Goal: Communication & Community: Answer question/provide support

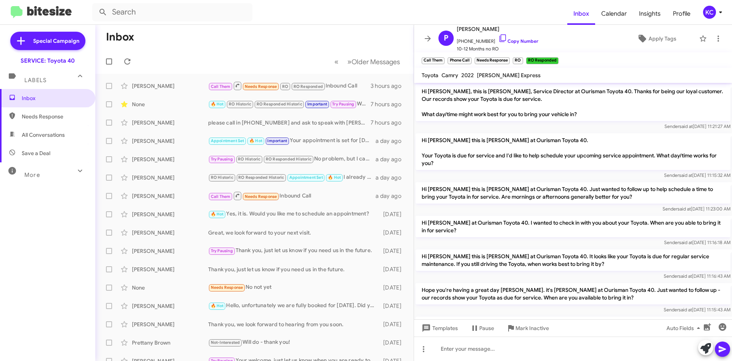
scroll to position [92, 0]
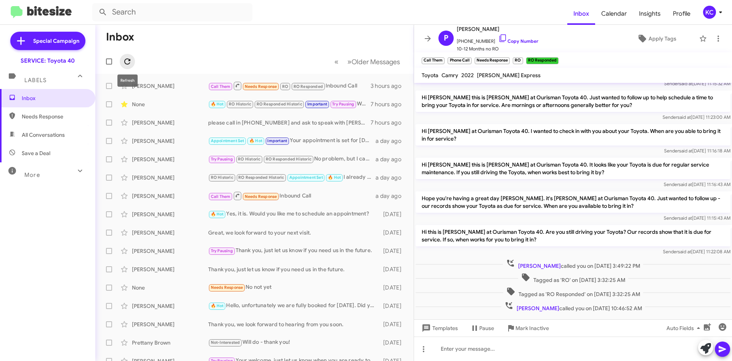
click at [130, 61] on icon at bounding box center [127, 61] width 9 height 9
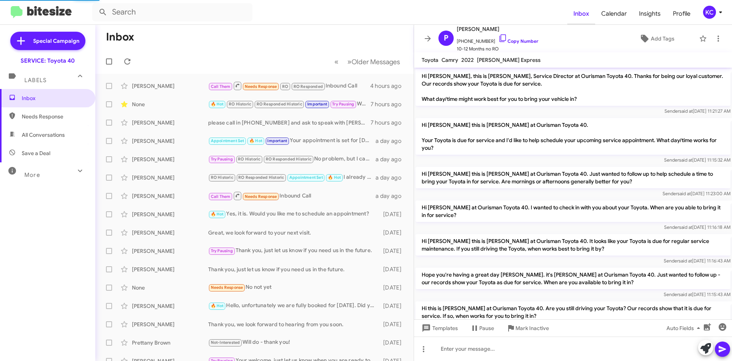
scroll to position [92, 0]
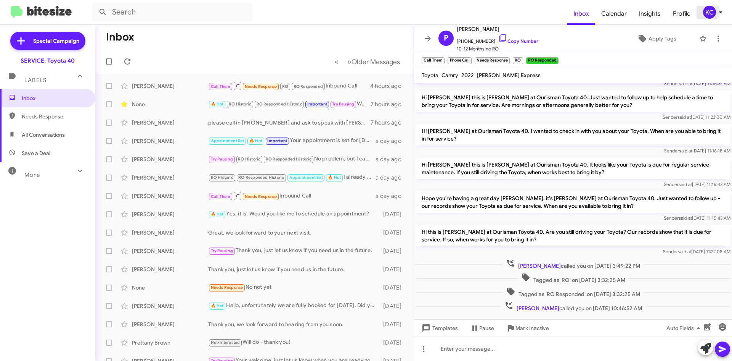
click at [710, 14] on div "KC" at bounding box center [709, 12] width 13 height 13
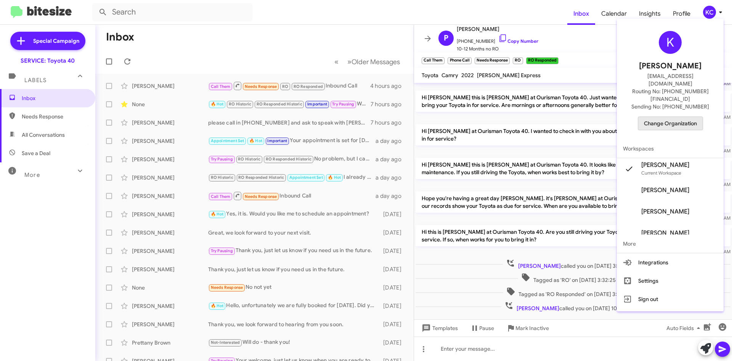
click at [673, 117] on span "Change Organization" at bounding box center [670, 123] width 53 height 13
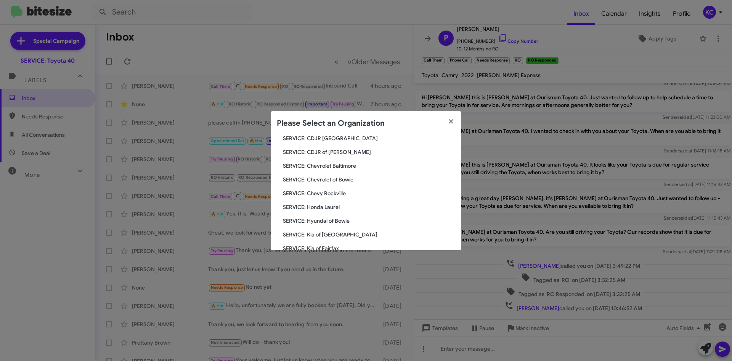
scroll to position [76, 0]
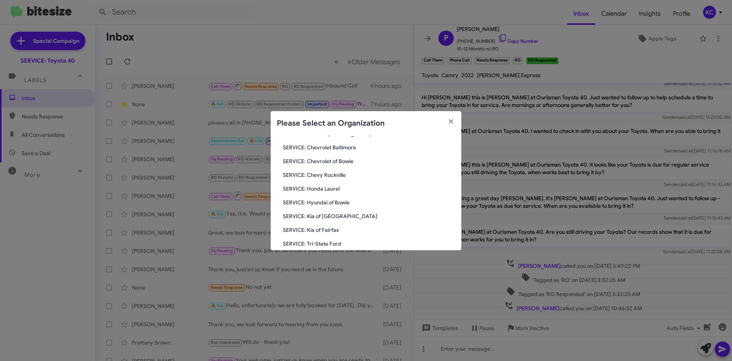
click at [336, 204] on span "SERVICE: Hyundai of Bowie" at bounding box center [369, 202] width 172 height 8
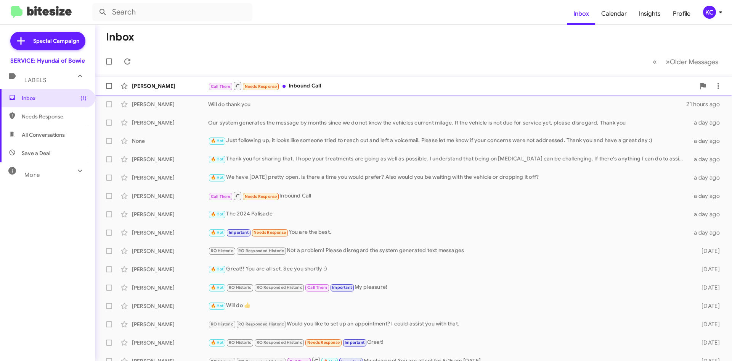
click at [311, 88] on div "Call Them Needs Response Inbound Call" at bounding box center [452, 86] width 488 height 10
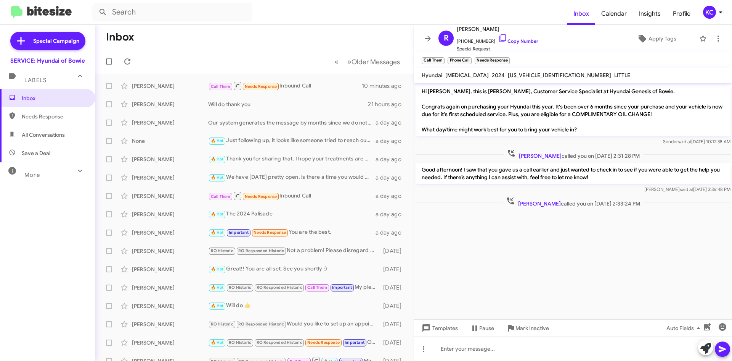
click at [707, 10] on div "KC" at bounding box center [709, 12] width 13 height 13
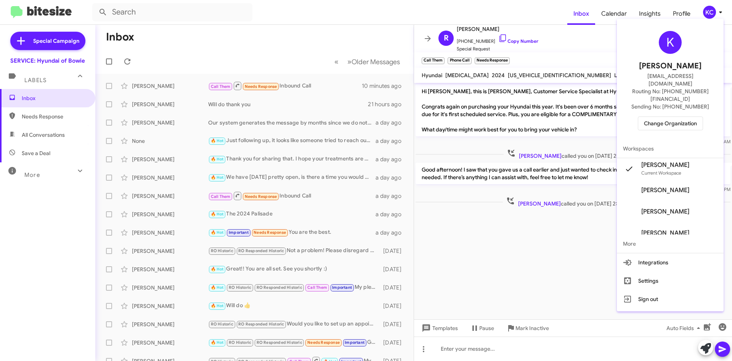
click at [671, 117] on span "Change Organization" at bounding box center [670, 123] width 53 height 13
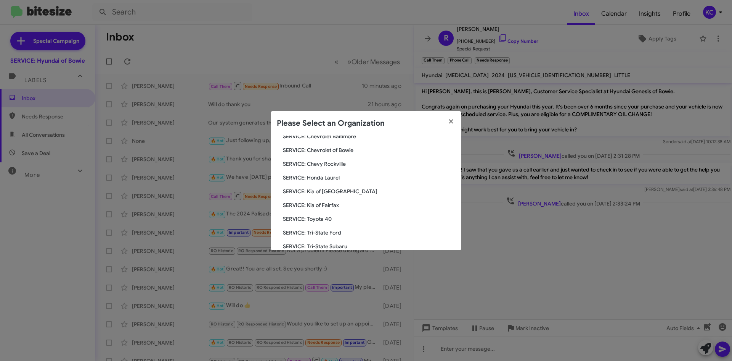
scroll to position [51, 0]
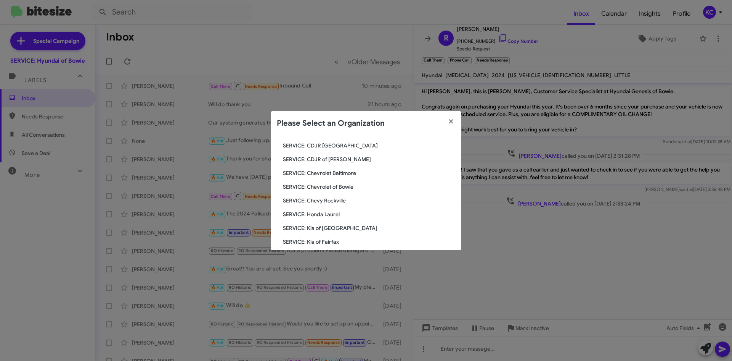
click at [339, 159] on span "SERVICE: CDJR of [PERSON_NAME]" at bounding box center [369, 159] width 172 height 8
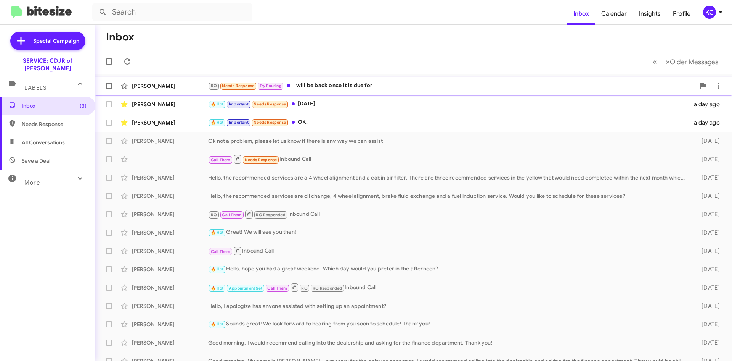
click at [346, 88] on div "RO Needs Response Try Pausing I will be back once it is due for" at bounding box center [452, 85] width 488 height 9
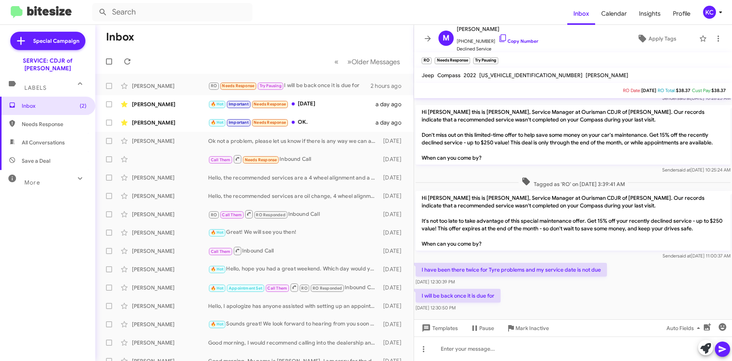
scroll to position [41, 0]
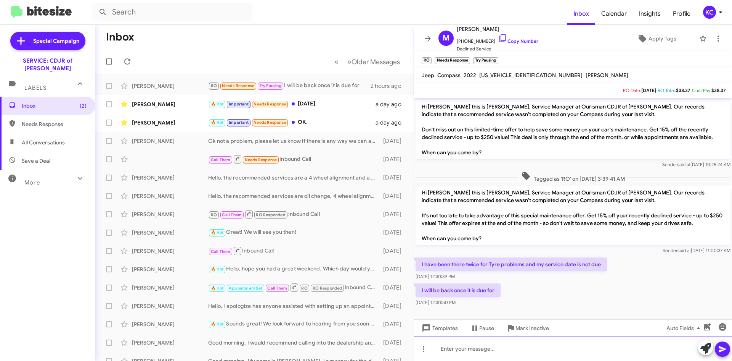
click at [550, 351] on div at bounding box center [573, 348] width 318 height 24
click at [446, 345] on div at bounding box center [573, 348] width 318 height 24
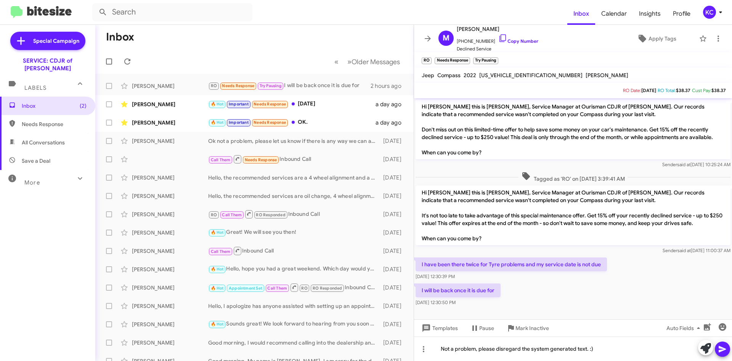
click at [722, 348] on icon at bounding box center [722, 348] width 9 height 9
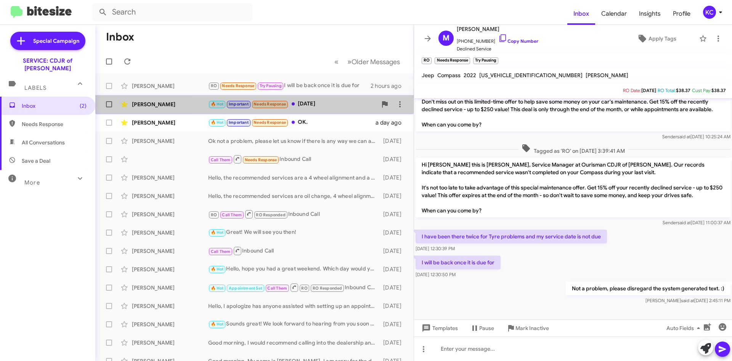
click at [315, 103] on div "🔥 Hot Important Needs Response Saturday September 6" at bounding box center [292, 104] width 169 height 9
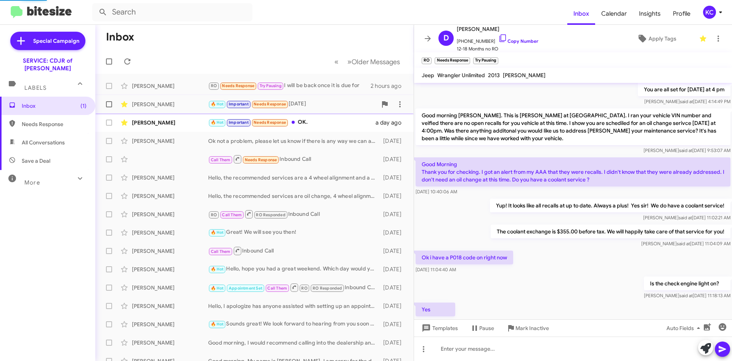
scroll to position [167, 0]
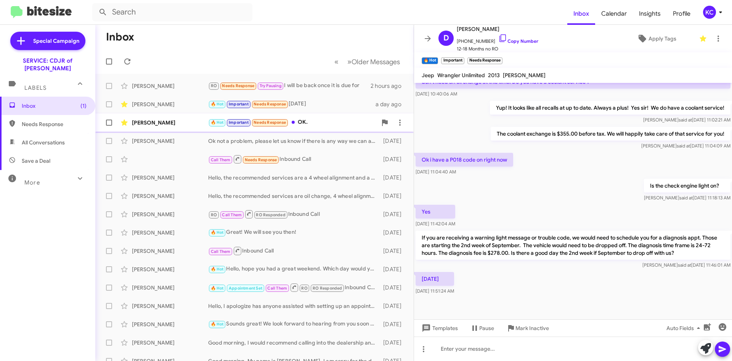
click at [322, 124] on div "🔥 Hot Important Needs Response OK." at bounding box center [292, 122] width 169 height 9
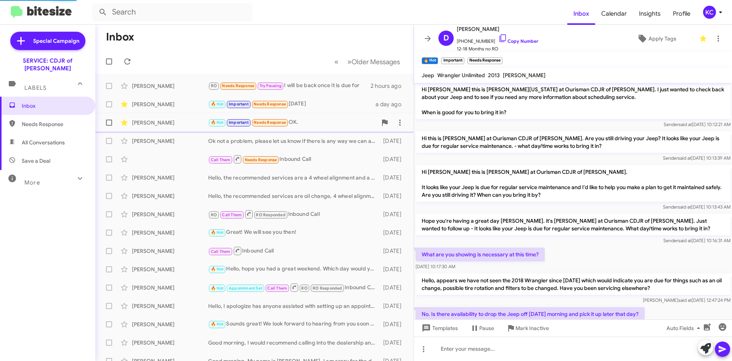
scroll to position [339, 0]
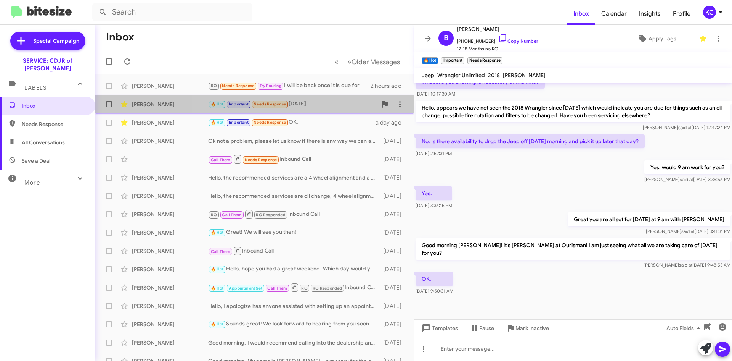
click at [325, 106] on div "🔥 Hot Important Needs Response Saturday September 6" at bounding box center [292, 104] width 169 height 9
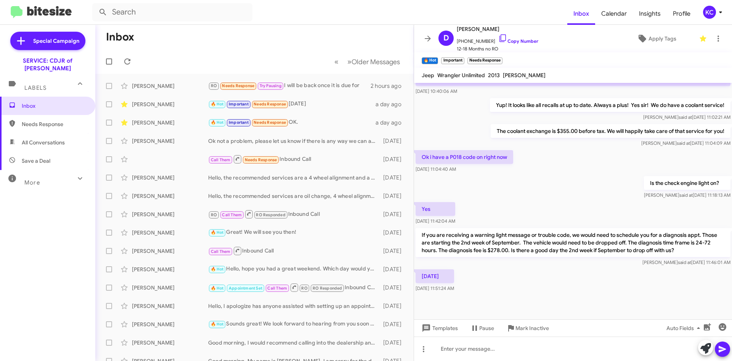
scroll to position [374, 0]
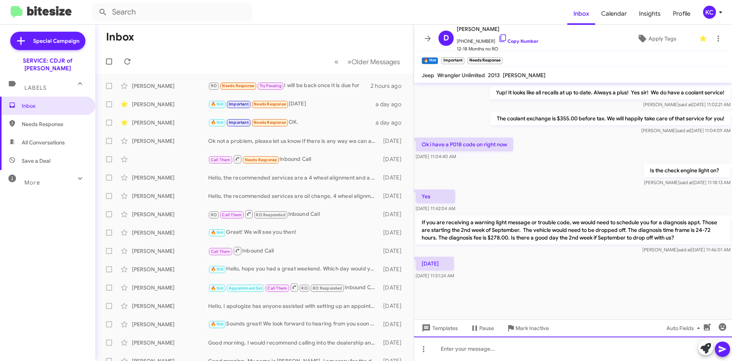
click at [479, 355] on div at bounding box center [573, 348] width 318 height 24
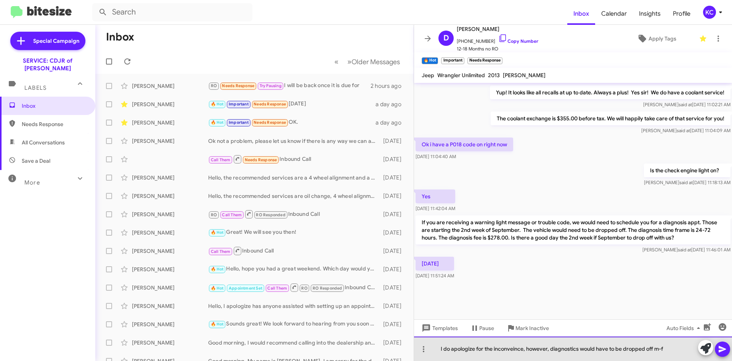
click at [513, 349] on div "I do apologize for the inconveince, however, diagnostics would have to be dropp…" at bounding box center [573, 348] width 318 height 24
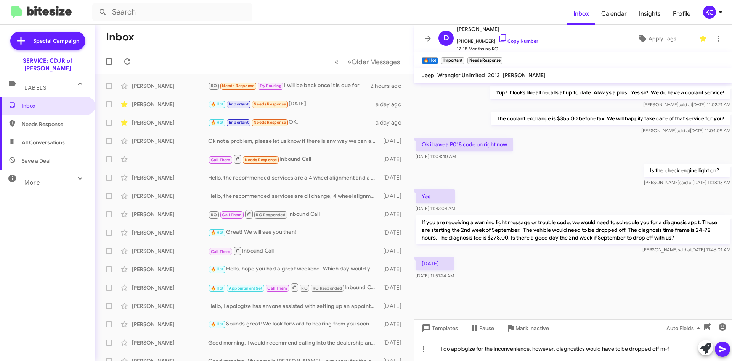
click at [679, 349] on div "I do apologize for the inconvenience, however, diagnostics would have to be dro…" at bounding box center [573, 348] width 318 height 24
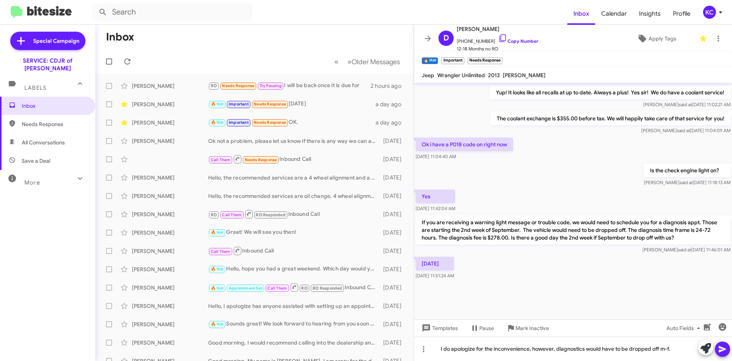
click at [722, 348] on icon at bounding box center [722, 349] width 7 height 6
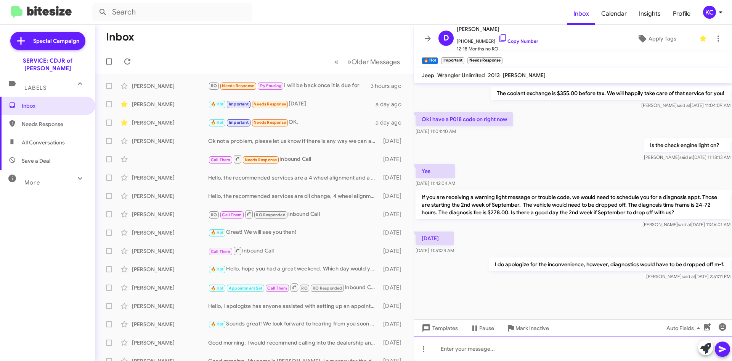
scroll to position [552, 0]
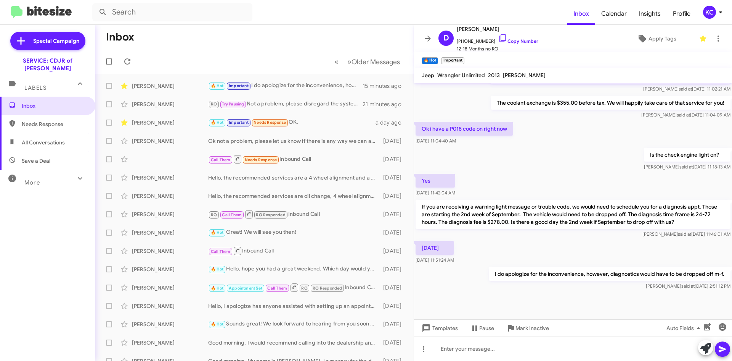
scroll to position [374, 0]
